Goal: Transaction & Acquisition: Book appointment/travel/reservation

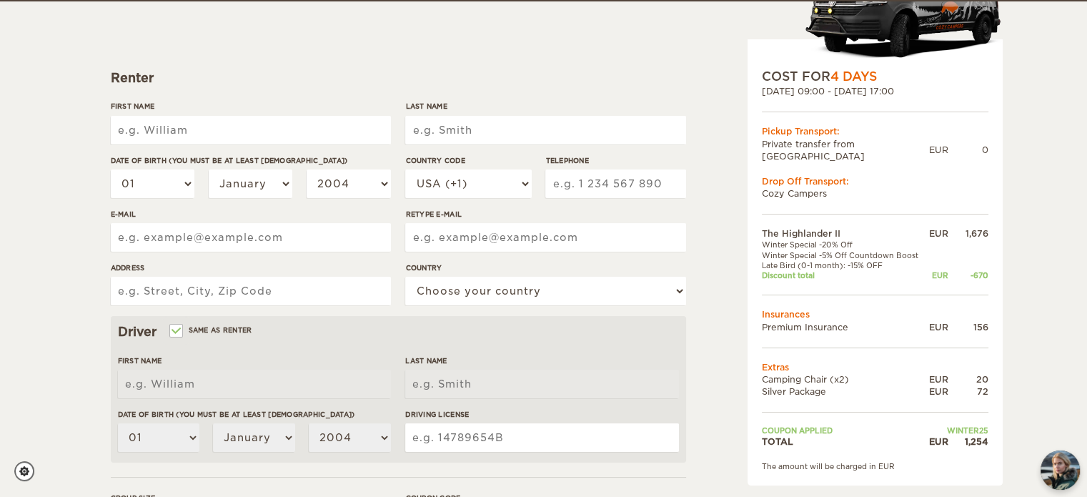
scroll to position [156, 0]
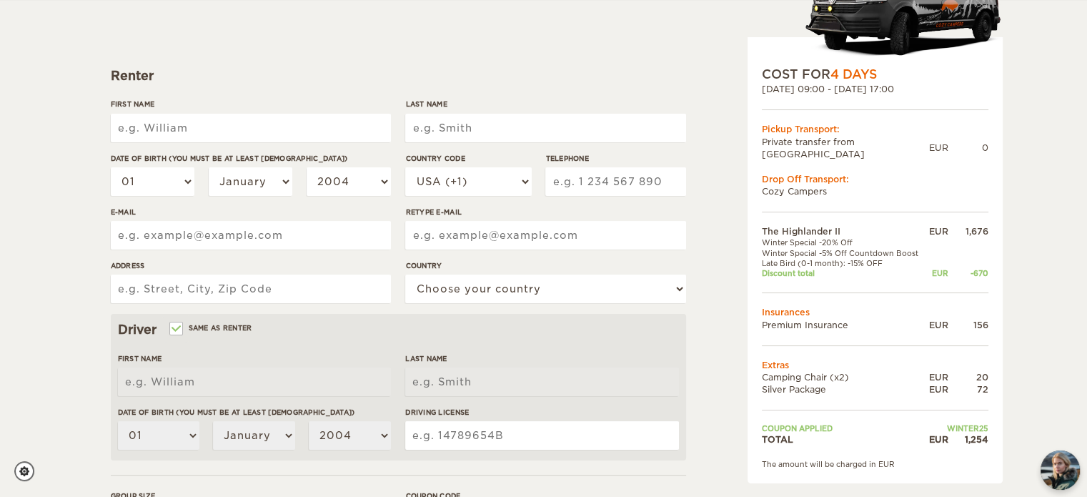
click at [267, 140] on input "First Name" at bounding box center [251, 128] width 280 height 29
type input "[PERSON_NAME]"
type input "Felicetty"
type input "6149699535"
type input "felicetty.1@gmail.com"
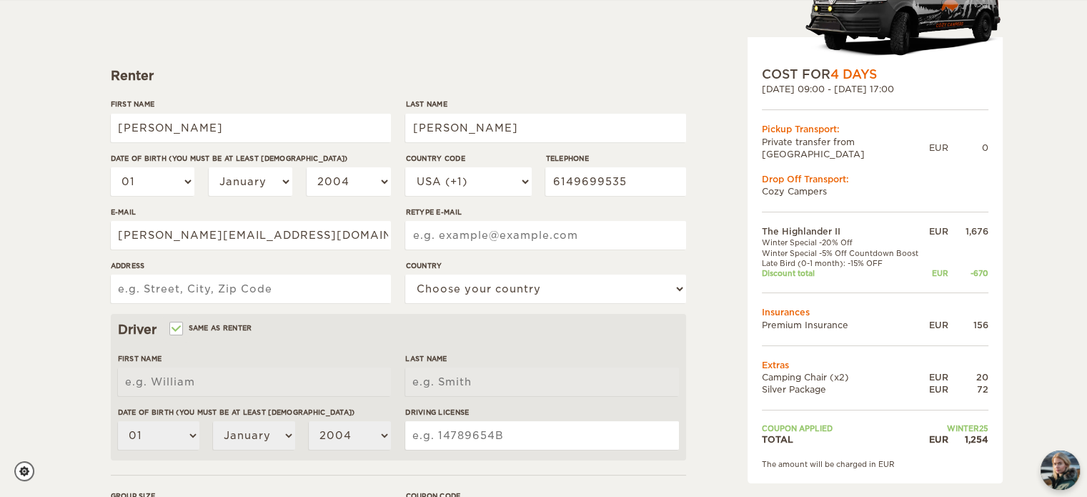
type input "felicetty.1@gmail.com"
type input "1111 25th St NW, Apt 302"
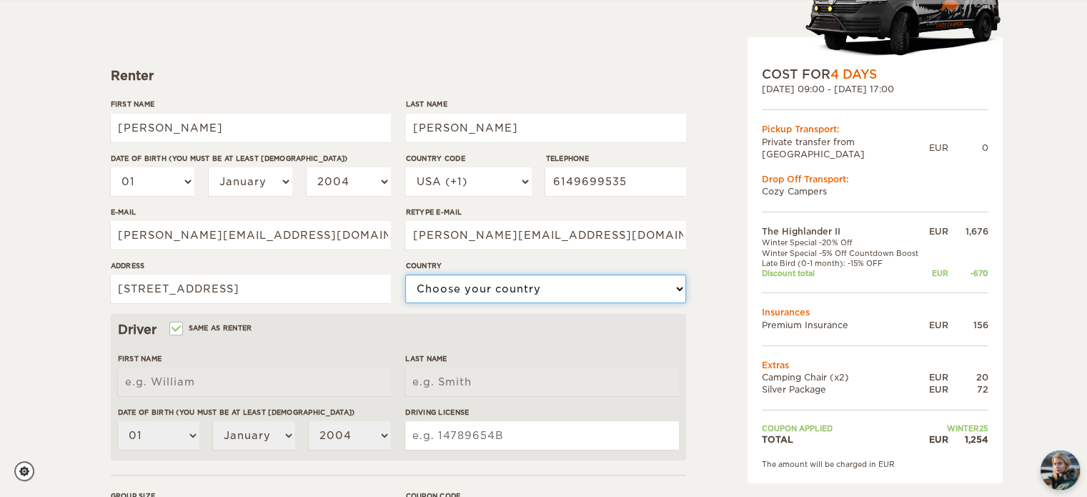
select select "222"
type input "[PERSON_NAME]"
type input "Felicetty"
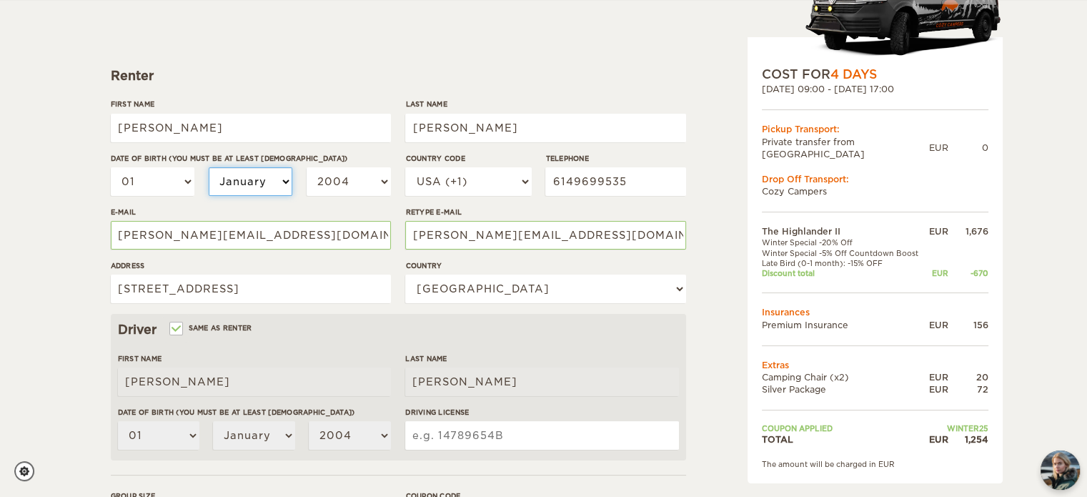
click at [241, 183] on select "January February March April May June July August September October November De…" at bounding box center [251, 181] width 84 height 29
select select "10"
click at [209, 167] on select "January February March April May June July August September October November De…" at bounding box center [251, 181] width 84 height 29
select select "10"
click at [348, 179] on select "2004 2003 2002 2001 2000 1999 1998 1997 1996 1995 1994 1993 1992 1991 1990 1989…" at bounding box center [349, 181] width 84 height 29
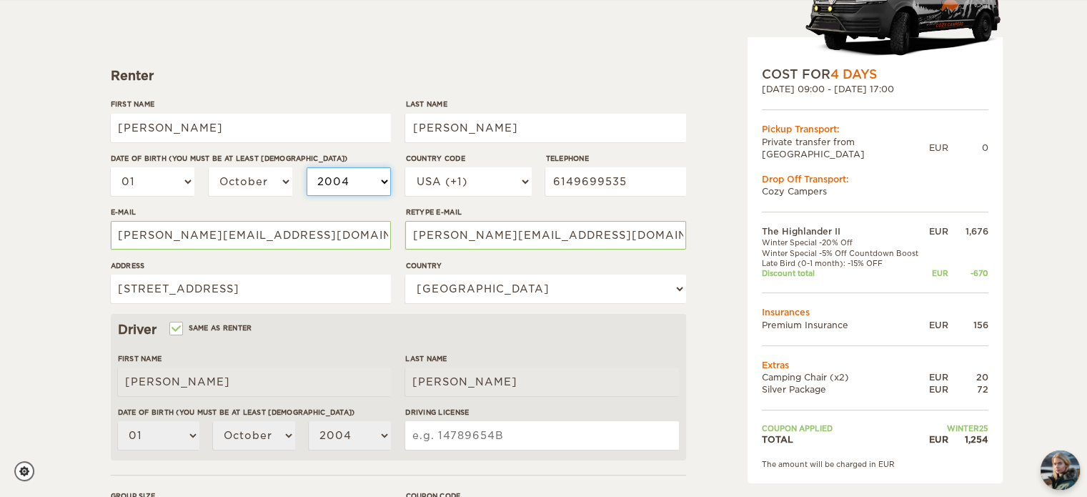
select select "1997"
click at [307, 167] on select "2004 2003 2002 2001 2000 1999 1998 1997 1996 1995 1994 1993 1992 1991 1990 1989…" at bounding box center [349, 181] width 84 height 29
select select "1997"
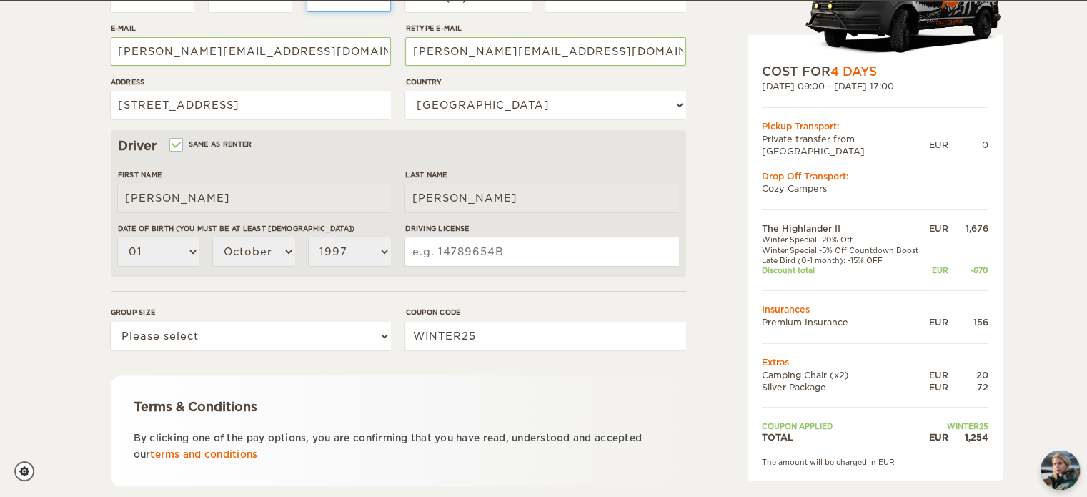
scroll to position [340, 0]
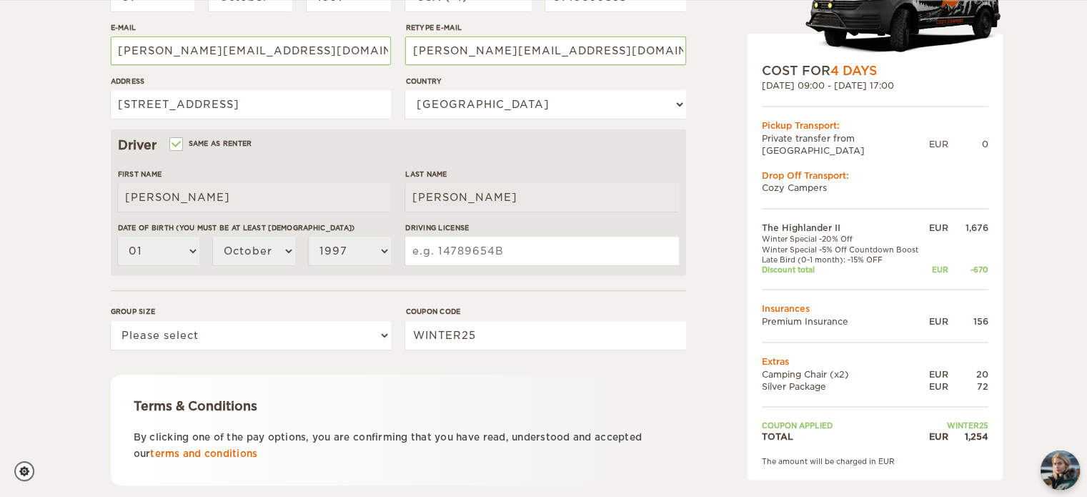
click at [486, 234] on div "Driving License" at bounding box center [541, 249] width 273 height 54
click at [500, 245] on input "Driving License" at bounding box center [541, 251] width 273 height 29
type input "5621246"
click at [653, 289] on form "Renter First Name Jacob Last Name Felicetty Date of birth (You must be at least…" at bounding box center [398, 177] width 575 height 753
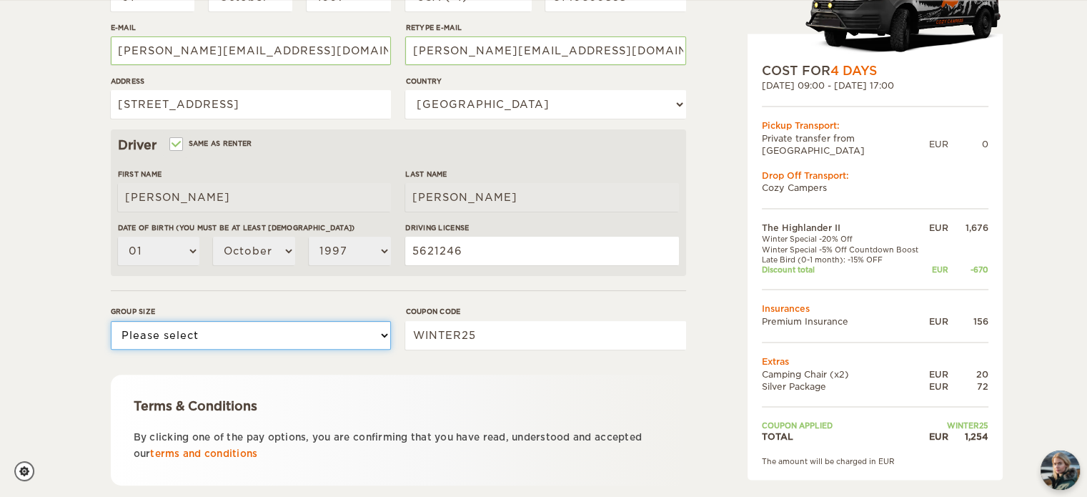
click at [340, 341] on select "Please select 1 2" at bounding box center [251, 335] width 280 height 29
select select "2"
click at [111, 321] on select "Please select 1 2" at bounding box center [251, 335] width 280 height 29
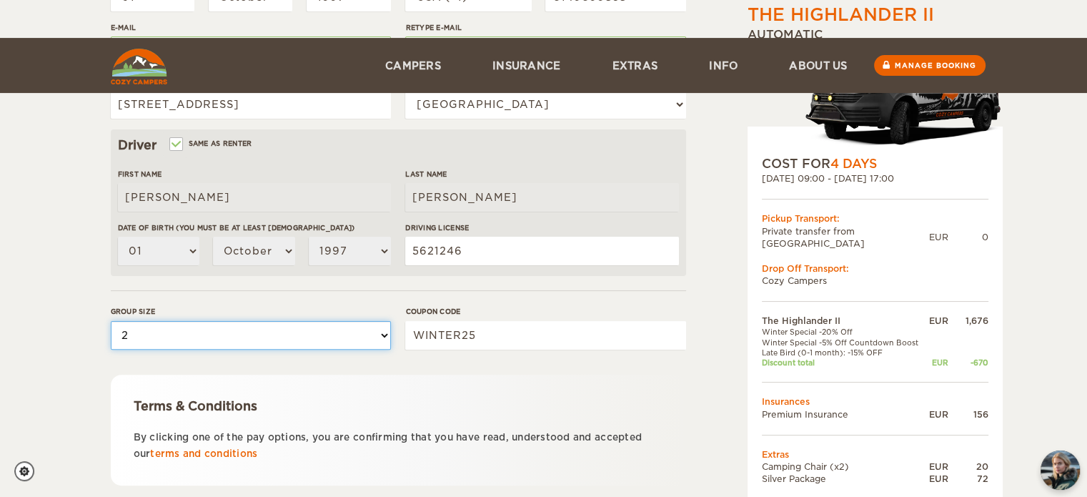
scroll to position [432, 0]
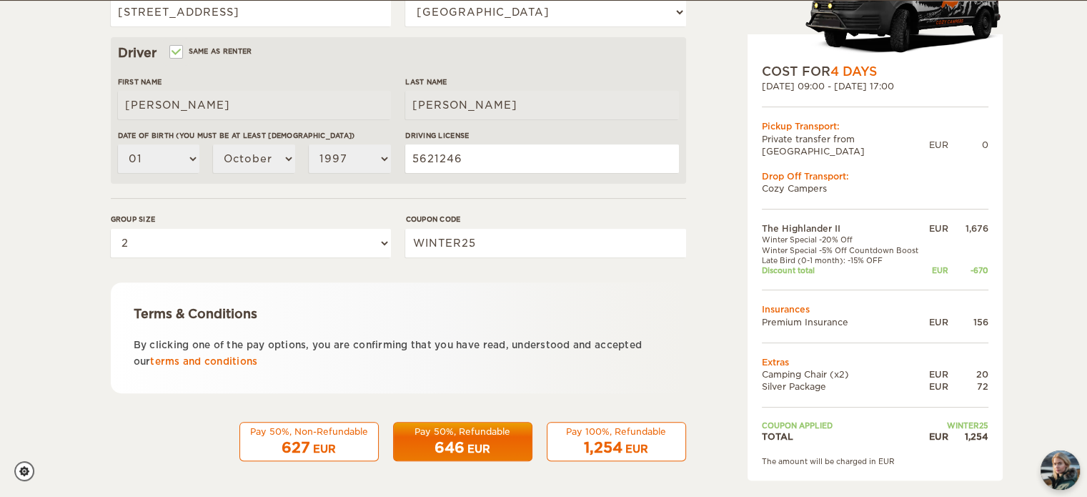
click at [610, 439] on span "1,254" at bounding box center [603, 447] width 39 height 17
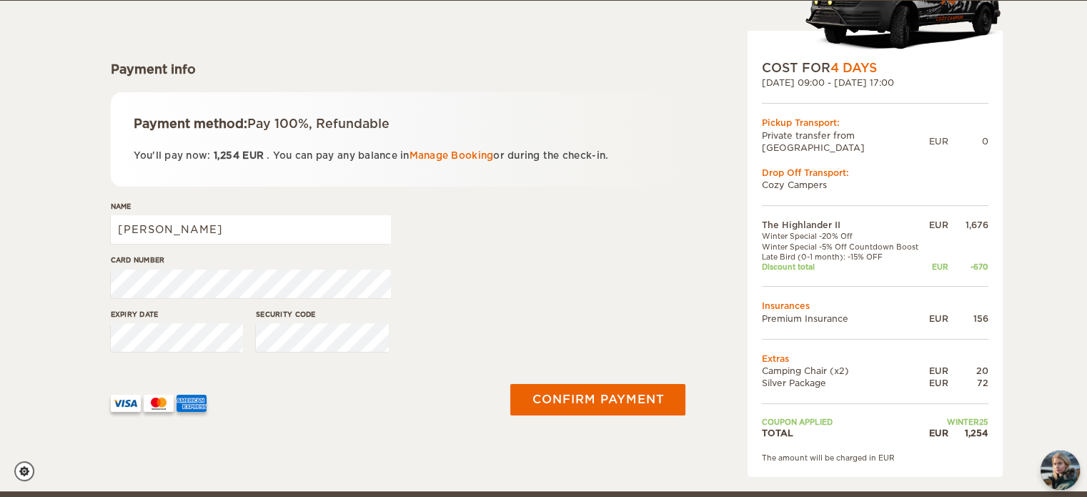
scroll to position [163, 0]
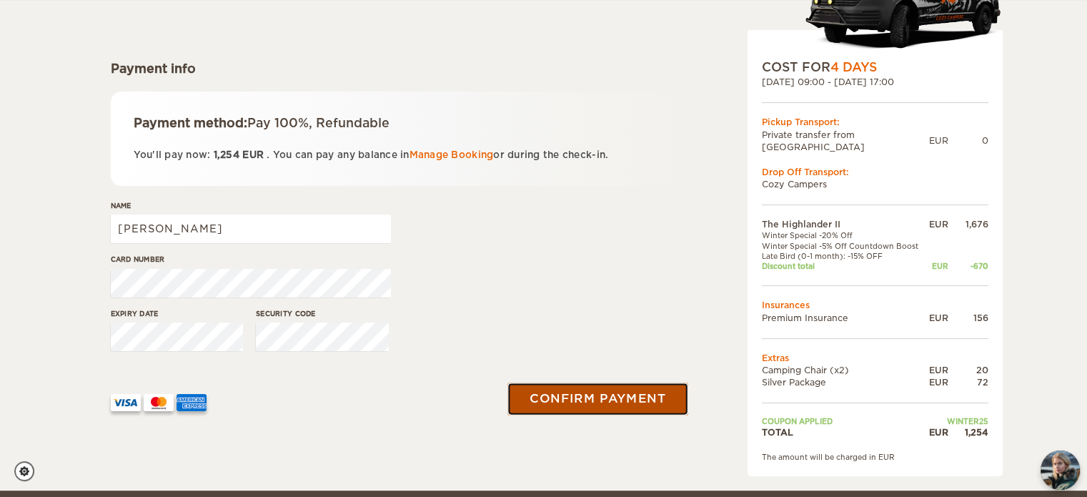
click at [629, 388] on button "Confirm payment" at bounding box center [598, 398] width 180 height 32
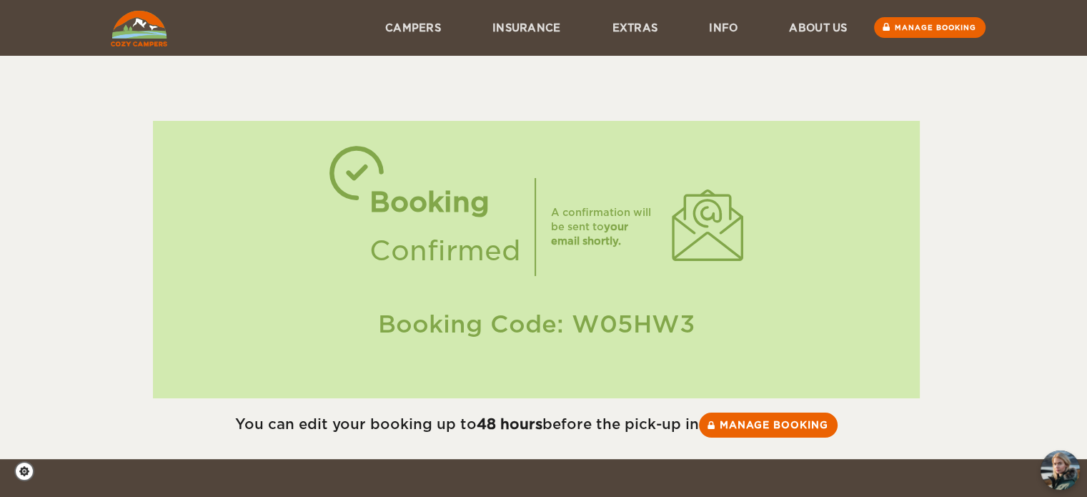
scroll to position [19, 0]
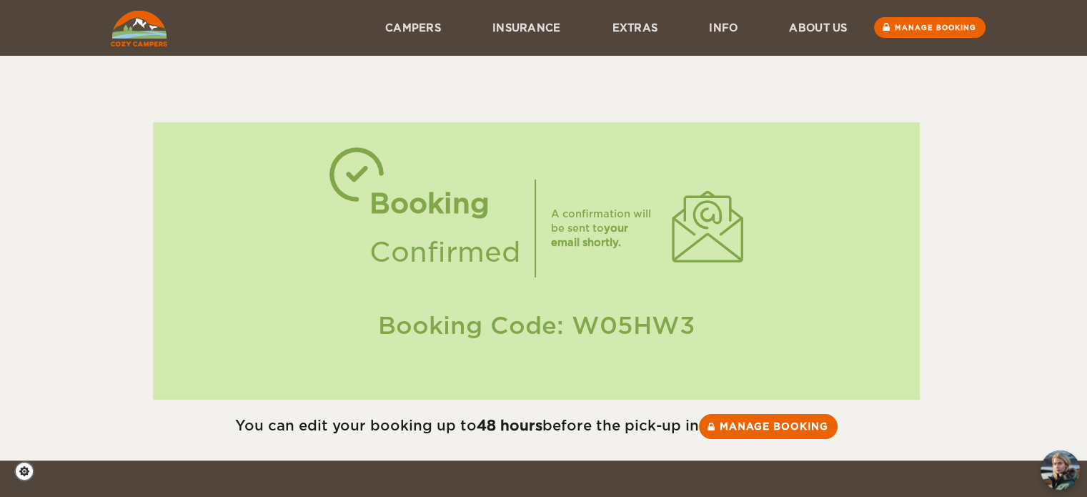
click at [137, 24] on img at bounding box center [139, 29] width 56 height 36
